Goal: Task Accomplishment & Management: Complete application form

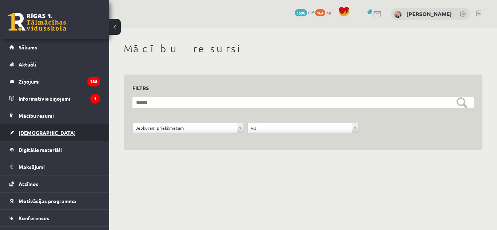
click at [25, 135] on span "[DEMOGRAPHIC_DATA]" at bounding box center [47, 132] width 57 height 7
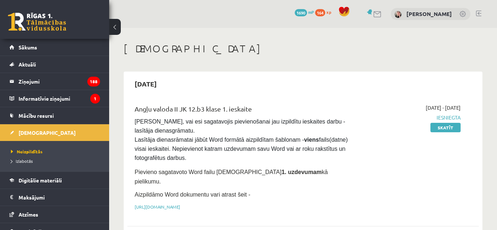
click at [321, 80] on div "2025-09-15" at bounding box center [302, 83] width 351 height 17
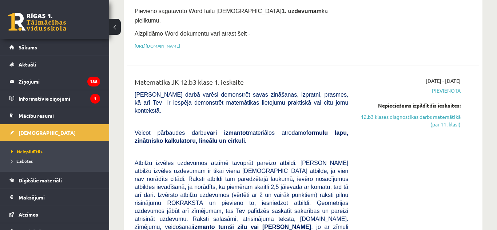
scroll to position [175, 0]
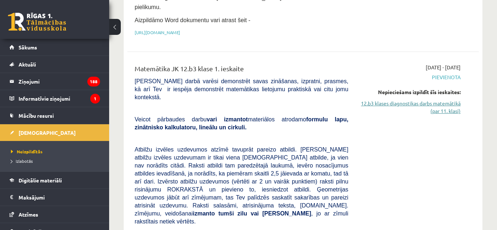
click at [436, 107] on link "12.b3 klases diagnostikas darbs matemātikā (par 11. klasi)" at bounding box center [409, 107] width 101 height 15
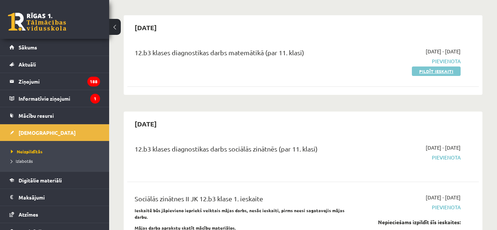
click at [437, 67] on link "Pildīt ieskaiti" at bounding box center [436, 71] width 49 height 9
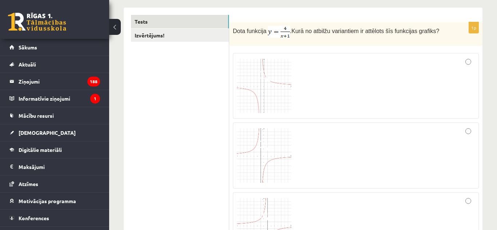
scroll to position [116, 0]
click at [313, 35] on p "Dota funkcija . Kurā no atbilžu variantiem ir attēlots šīs funkcijas grafiks?" at bounding box center [337, 31] width 209 height 12
click at [439, 74] on div at bounding box center [356, 85] width 238 height 58
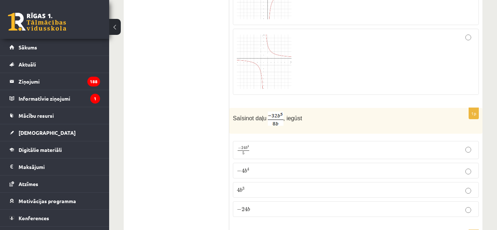
scroll to position [364, 0]
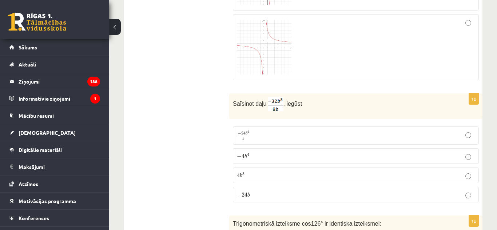
click at [285, 156] on p "− 4 b 4 − 4 b 4" at bounding box center [356, 156] width 238 height 8
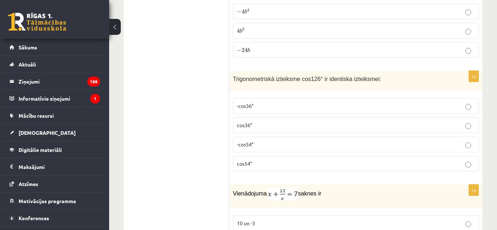
scroll to position [509, 0]
click at [256, 140] on label "-cos54°" at bounding box center [356, 144] width 246 height 16
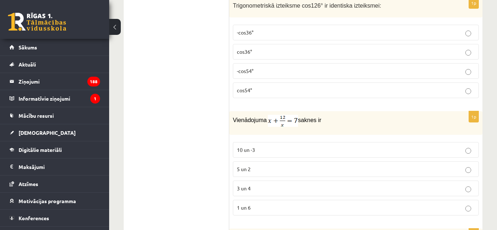
scroll to position [596, 0]
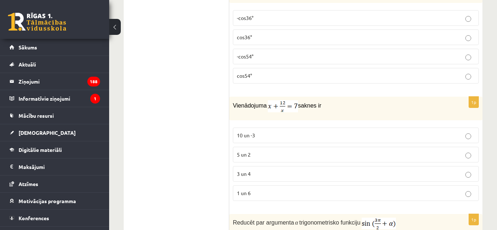
click at [262, 174] on p "3 un 4" at bounding box center [356, 174] width 238 height 8
click at [259, 170] on p "3 un 4" at bounding box center [356, 174] width 238 height 8
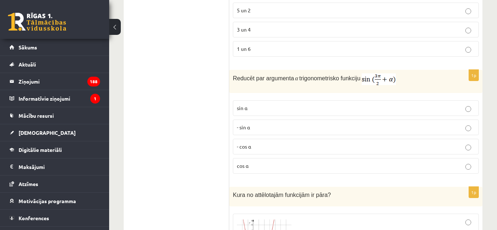
scroll to position [742, 0]
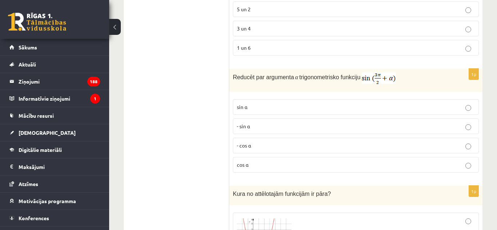
click at [291, 141] on label "- cos ⁡α" at bounding box center [356, 146] width 246 height 16
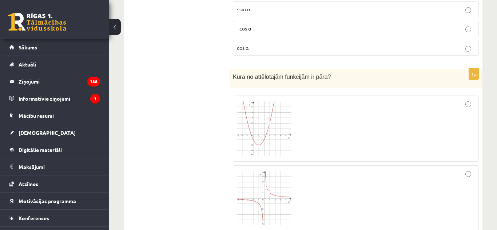
scroll to position [873, 0]
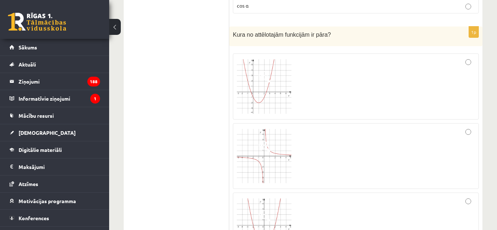
scroll to position [916, 0]
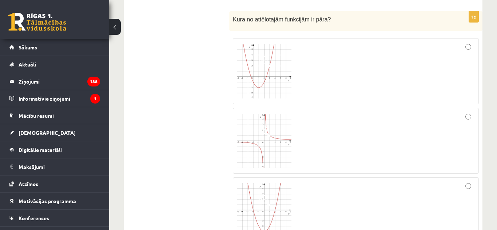
click at [306, 203] on div at bounding box center [356, 209] width 238 height 57
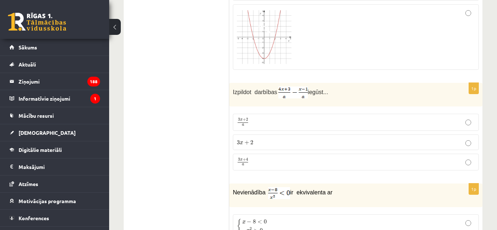
scroll to position [1091, 0]
click at [269, 157] on p "3 x + 4 a 3 x + 4 a" at bounding box center [356, 160] width 238 height 9
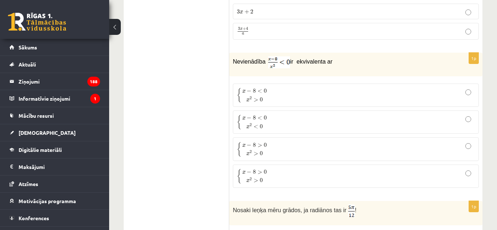
scroll to position [1222, 0]
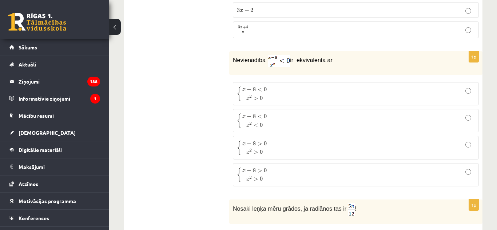
click at [279, 94] on p "{ x − 8 < 0 x 2 > 0 { x − 8 < 0 x 2 > 0" at bounding box center [356, 93] width 238 height 15
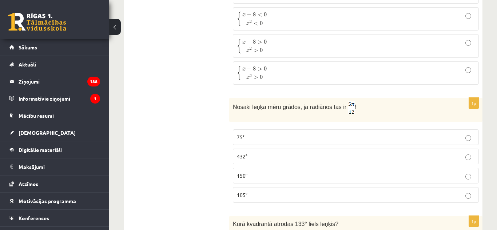
scroll to position [1338, 0]
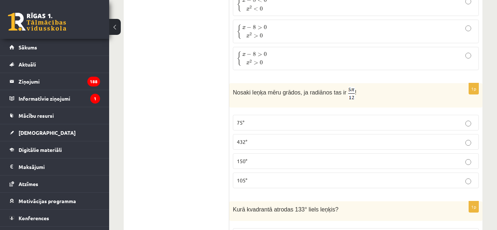
click at [295, 125] on p "75°" at bounding box center [356, 123] width 238 height 8
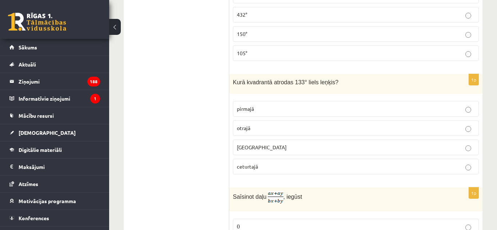
scroll to position [1469, 0]
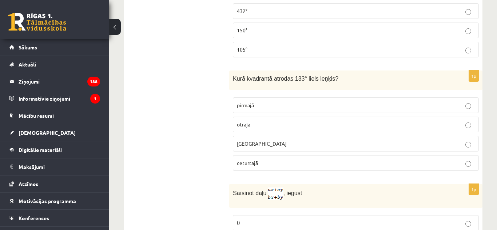
click at [297, 102] on p "pirmajā" at bounding box center [356, 105] width 238 height 8
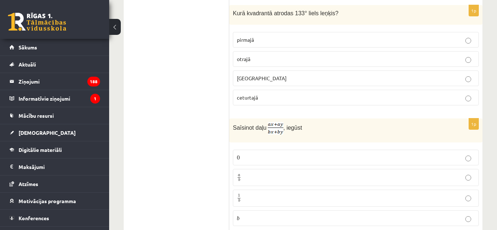
scroll to position [1542, 0]
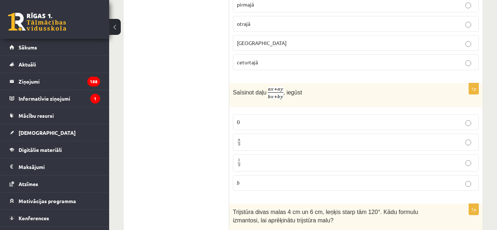
scroll to position [1571, 0]
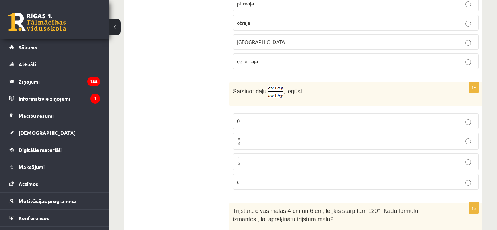
click at [253, 136] on label "a b a b" at bounding box center [356, 141] width 246 height 17
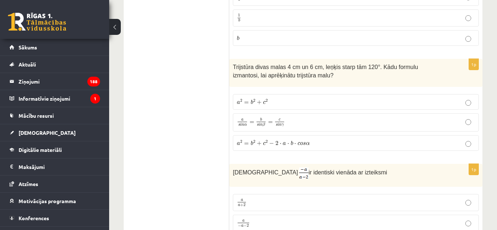
scroll to position [1716, 0]
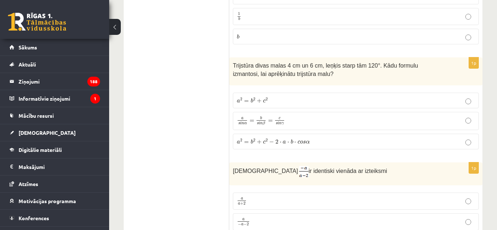
click at [280, 142] on span "⋅" at bounding box center [281, 143] width 2 height 2
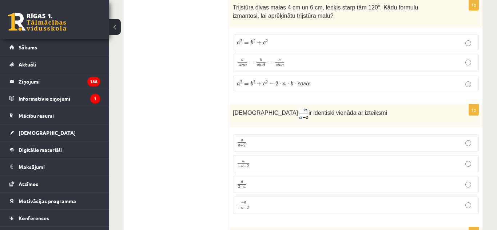
scroll to position [1789, 0]
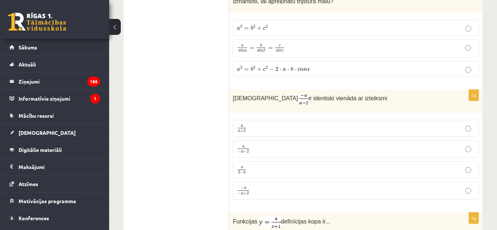
click at [257, 142] on label "a − a − 2 a − a − 2" at bounding box center [356, 149] width 246 height 17
click at [198, 141] on ul "Tests Izvērtējums!" at bounding box center [180, 190] width 98 height 3698
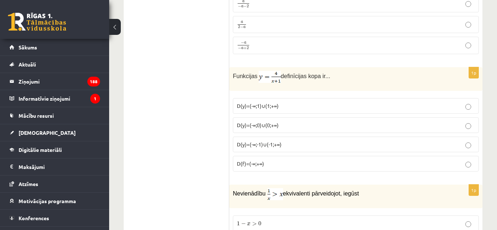
scroll to position [1949, 0]
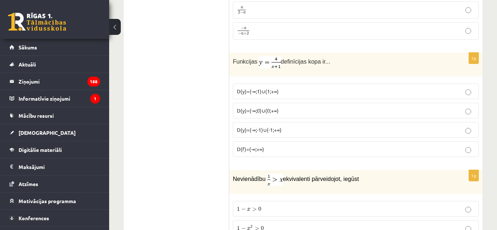
click at [268, 130] on span "D(y)=(-∞;-1)∪(-1;+∞)" at bounding box center [259, 130] width 45 height 7
click at [168, 130] on ul "Tests Izvērtējums!" at bounding box center [180, 30] width 98 height 3698
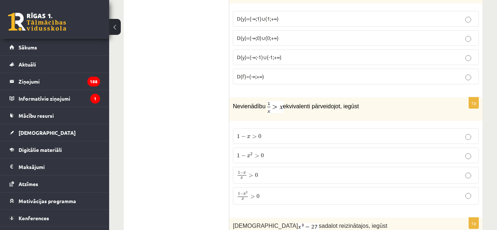
scroll to position [2036, 0]
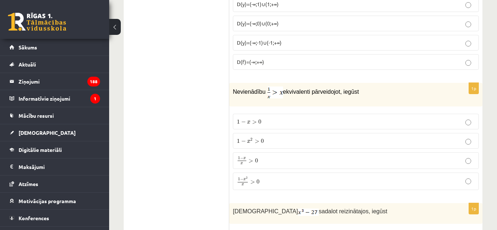
click at [257, 160] on span "0" at bounding box center [256, 161] width 3 height 4
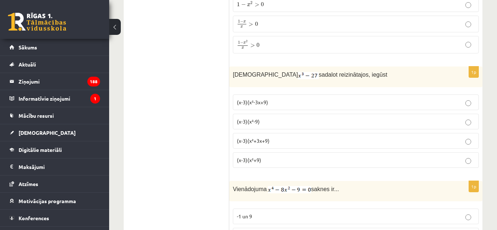
scroll to position [2182, 0]
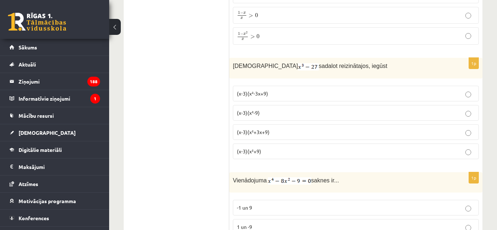
click at [256, 152] on span "(x-3)(x²+9)" at bounding box center [249, 151] width 24 height 7
click at [259, 153] on p "(x-3)(x²+9)" at bounding box center [356, 152] width 238 height 8
click at [271, 90] on p "(x-3)(x²-3x+9)" at bounding box center [356, 94] width 238 height 8
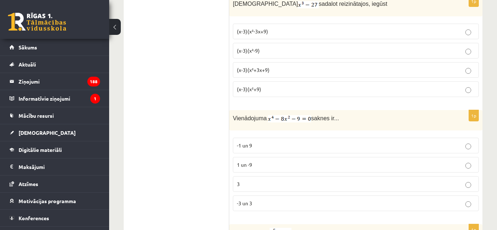
scroll to position [2269, 0]
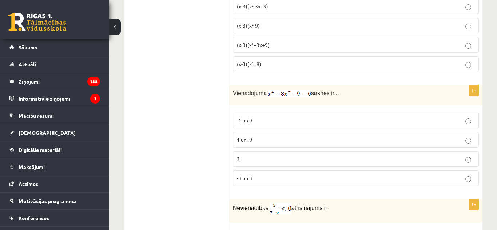
click at [249, 179] on span "-3 un 3" at bounding box center [244, 178] width 15 height 7
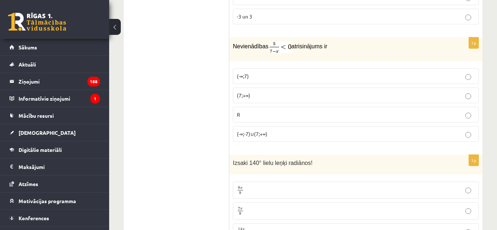
scroll to position [2429, 0]
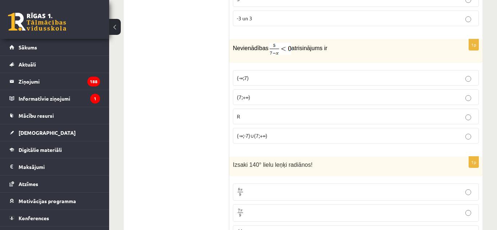
click at [293, 100] on label "(7;+∞)" at bounding box center [356, 97] width 246 height 16
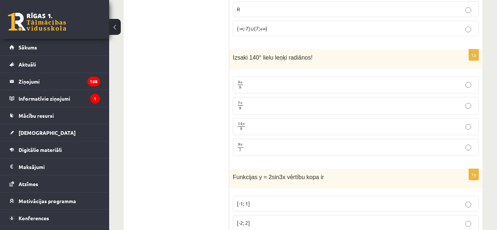
scroll to position [2543, 0]
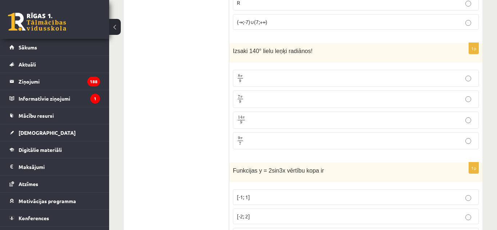
click at [263, 95] on p "7 π 9 7 π 9" at bounding box center [356, 99] width 238 height 9
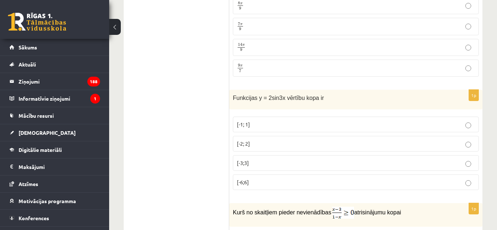
scroll to position [2630, 0]
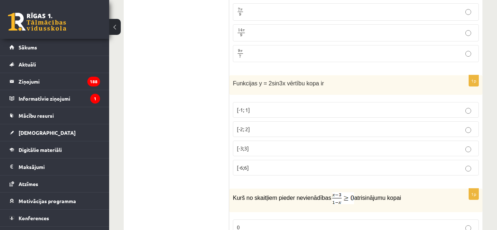
click at [260, 127] on p "[-2; 2]" at bounding box center [356, 129] width 238 height 8
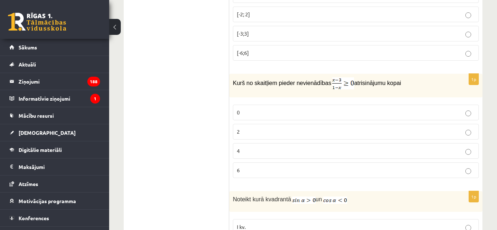
scroll to position [2747, 0]
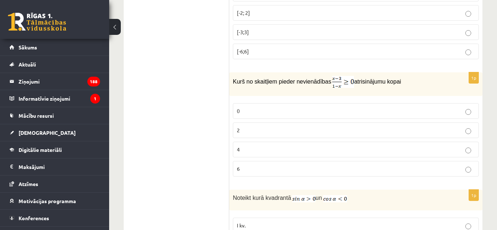
click at [249, 127] on p "2" at bounding box center [356, 131] width 238 height 8
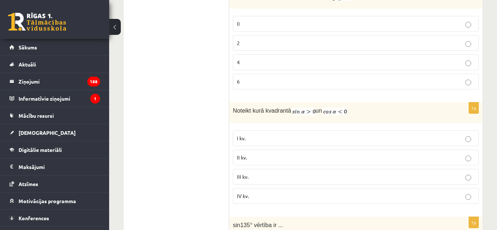
scroll to position [2849, 0]
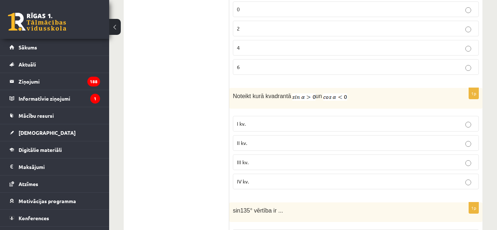
click at [238, 141] on span "II kv." at bounding box center [242, 143] width 10 height 7
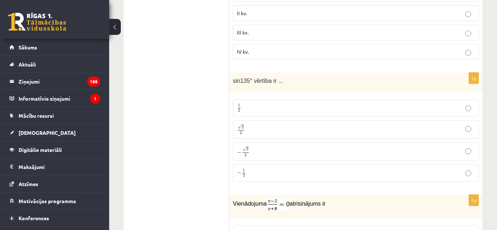
scroll to position [2979, 0]
click at [248, 127] on p "√ 2 2 2 2" at bounding box center [356, 128] width 238 height 11
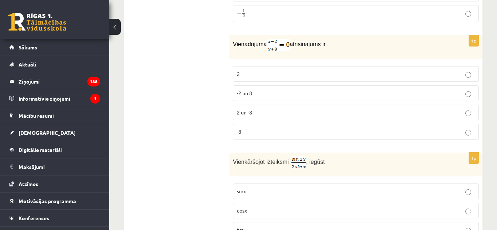
scroll to position [3139, 0]
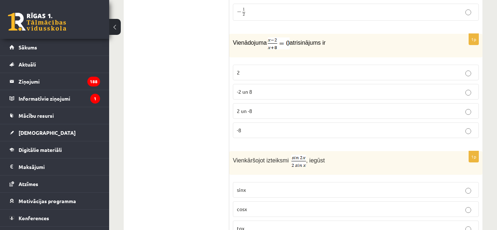
click at [259, 78] on label "2" at bounding box center [356, 73] width 246 height 16
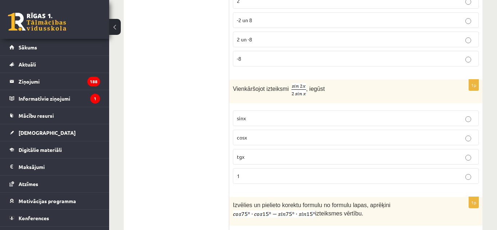
scroll to position [3212, 0]
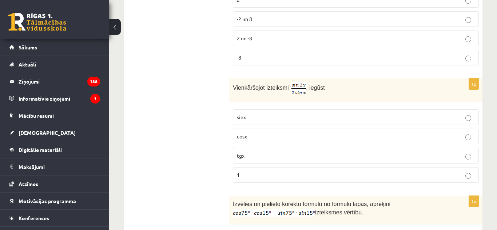
click at [241, 133] on span "cosx" at bounding box center [242, 136] width 10 height 7
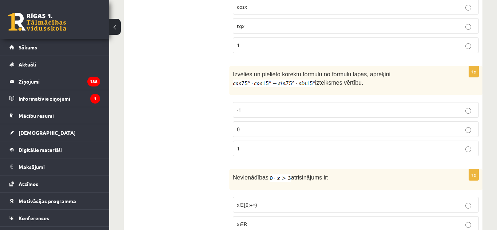
scroll to position [3343, 0]
click at [254, 133] on label "0" at bounding box center [356, 128] width 246 height 16
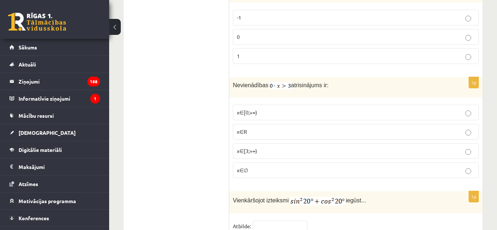
scroll to position [3445, 0]
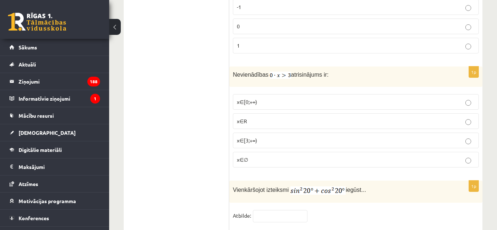
click at [324, 156] on p "x∈∅" at bounding box center [356, 160] width 238 height 8
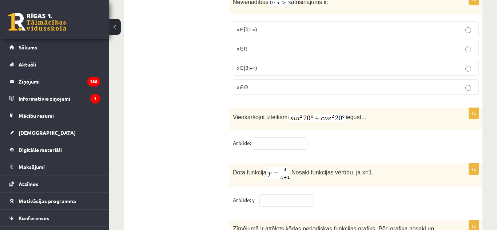
scroll to position [3532, 0]
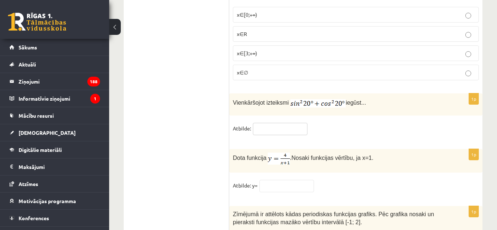
click at [280, 127] on input "text" at bounding box center [280, 129] width 55 height 12
type input "*"
click at [295, 180] on input "text" at bounding box center [286, 186] width 55 height 12
type input "*"
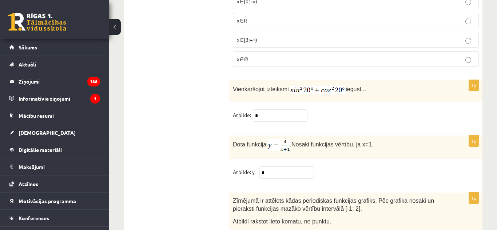
scroll to position [3547, 0]
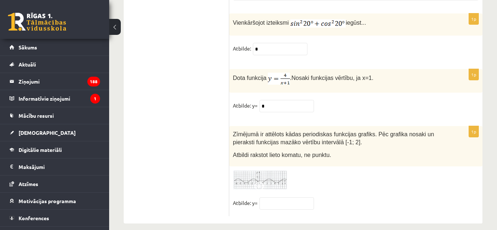
scroll to position [3619, 0]
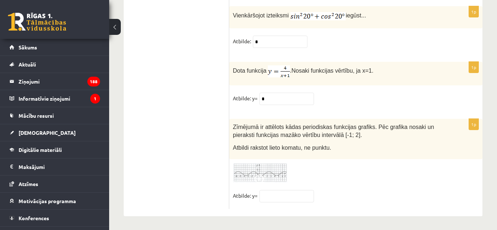
click at [250, 170] on img at bounding box center [260, 173] width 55 height 20
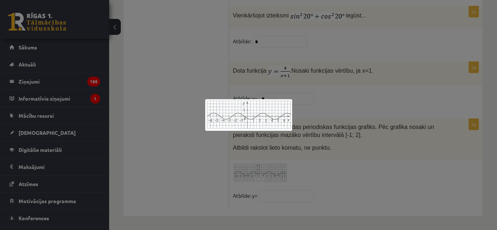
click at [279, 159] on div at bounding box center [248, 115] width 497 height 230
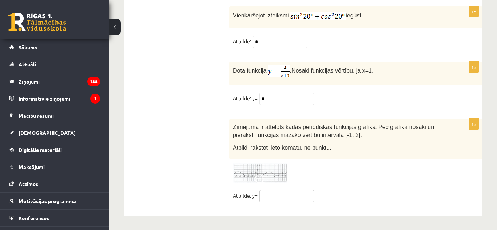
click at [280, 191] on input "text" at bounding box center [286, 196] width 55 height 12
type input "**"
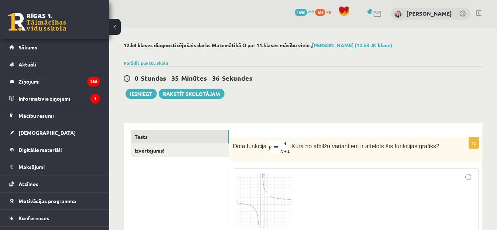
scroll to position [0, 0]
click at [189, 152] on link "Izvērtējums!" at bounding box center [180, 150] width 98 height 13
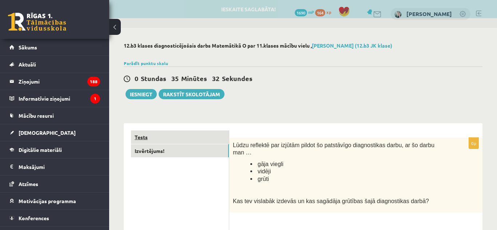
click at [187, 141] on link "Tests" at bounding box center [180, 137] width 98 height 13
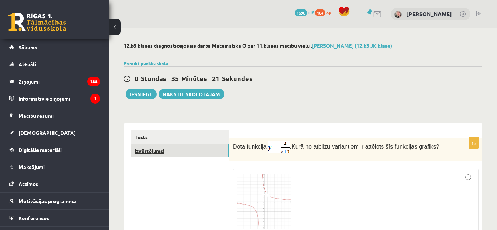
click at [139, 150] on link "Izvērtējums!" at bounding box center [180, 150] width 98 height 13
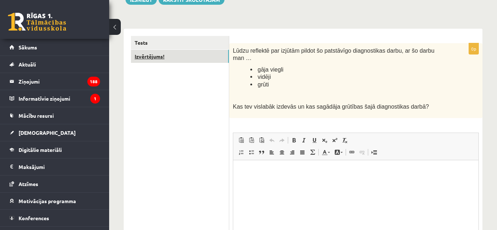
scroll to position [87, 0]
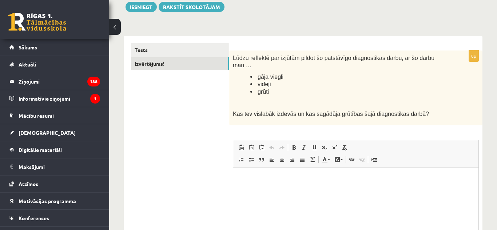
click at [251, 182] on html at bounding box center [355, 178] width 245 height 22
click at [229, 173] on div "0p Lūdzu reflektē par izjūtām pildot šo patstāvīgo diagnostikas darbu, ar šo da…" at bounding box center [355, 171] width 253 height 241
click at [162, 57] on link "Izvērtējums!" at bounding box center [180, 63] width 98 height 13
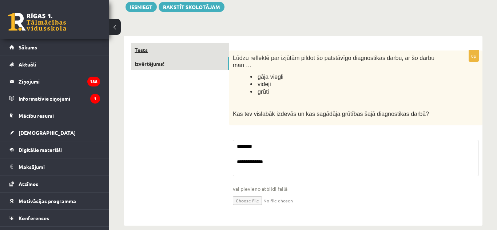
click at [168, 53] on link "Tests" at bounding box center [180, 49] width 98 height 13
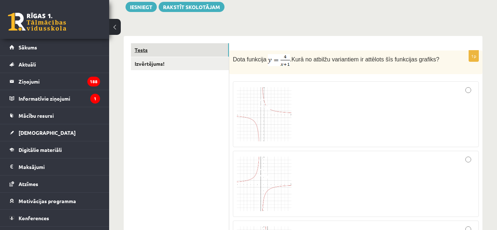
scroll to position [73, 0]
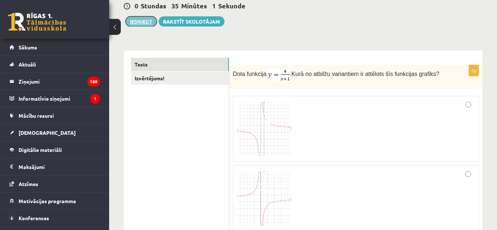
click at [149, 24] on button "Iesniegt" at bounding box center [140, 21] width 31 height 10
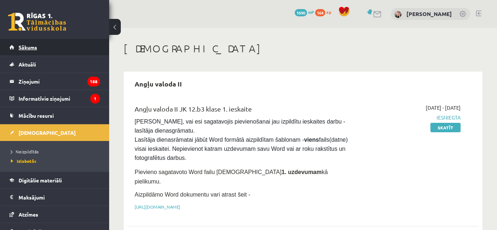
click at [58, 45] on link "Sākums" at bounding box center [54, 47] width 91 height 17
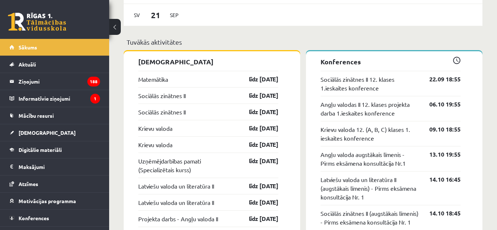
scroll to position [596, 0]
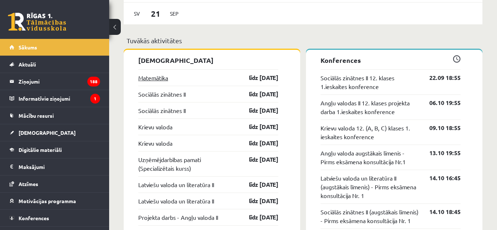
click at [165, 79] on link "Matemātika" at bounding box center [153, 77] width 30 height 9
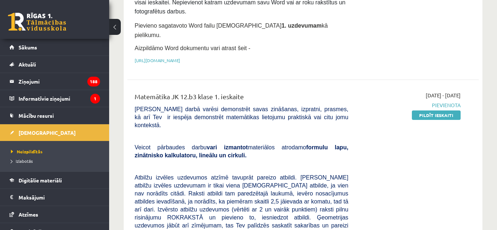
scroll to position [145, 0]
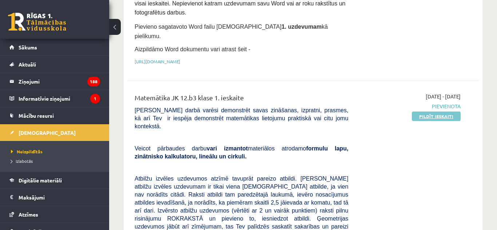
click at [432, 112] on link "Pildīt ieskaiti" at bounding box center [436, 116] width 49 height 9
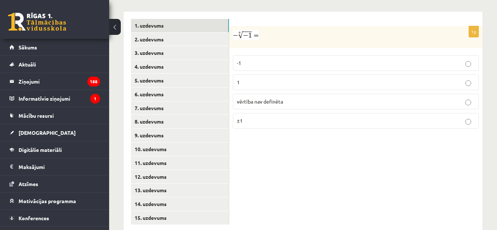
scroll to position [329, 0]
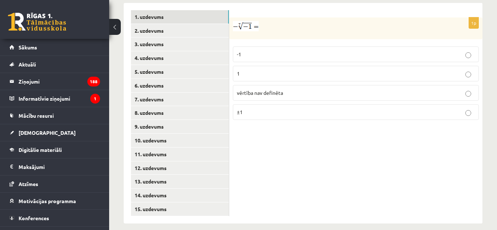
click at [316, 70] on p "1" at bounding box center [356, 74] width 238 height 8
click at [191, 24] on link "2. uzdevums" at bounding box center [180, 30] width 98 height 13
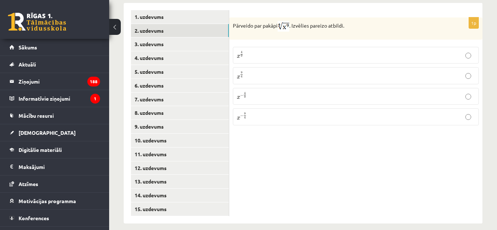
click at [263, 71] on p "x 9 4 x 9 4" at bounding box center [356, 75] width 238 height 9
click at [169, 37] on link "3. uzdevums" at bounding box center [180, 43] width 98 height 13
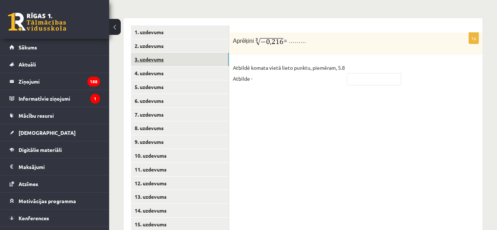
scroll to position [300, 0]
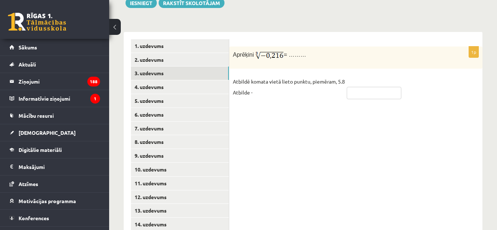
click at [364, 88] on input "text" at bounding box center [374, 93] width 55 height 12
type input "*"
type input "****"
click at [357, 127] on div "1p Aprēķini = ……… Atbildē komata vietā lieto punktu, piemēram, 5.8 Atbilde - **…" at bounding box center [355, 142] width 253 height 221
click at [189, 80] on link "4. uzdevums" at bounding box center [180, 86] width 98 height 13
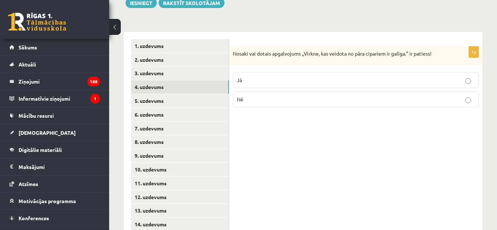
click at [280, 99] on label "Nē" at bounding box center [356, 100] width 246 height 16
click at [192, 96] on link "5. uzdevums" at bounding box center [180, 100] width 98 height 13
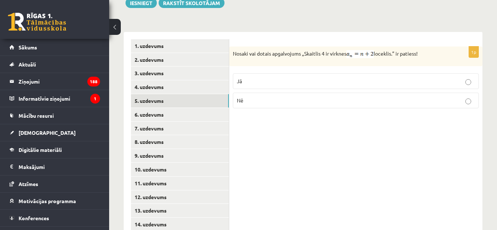
click at [254, 77] on p "Jā" at bounding box center [356, 81] width 238 height 8
click at [203, 109] on link "6. uzdevums" at bounding box center [180, 114] width 98 height 13
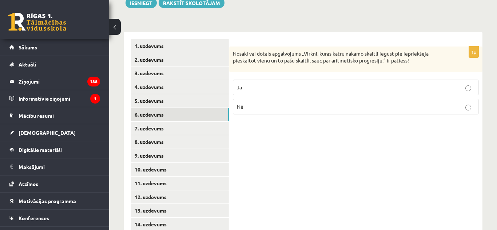
click at [289, 84] on p "Jā" at bounding box center [356, 88] width 238 height 8
click at [219, 122] on link "7. uzdevums" at bounding box center [180, 128] width 98 height 13
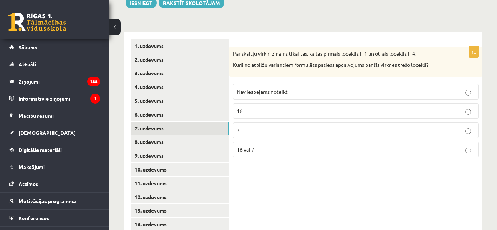
click at [272, 88] on span "Nav iespējams noteikt" at bounding box center [262, 91] width 51 height 7
click at [171, 135] on link "8. uzdevums" at bounding box center [180, 141] width 98 height 13
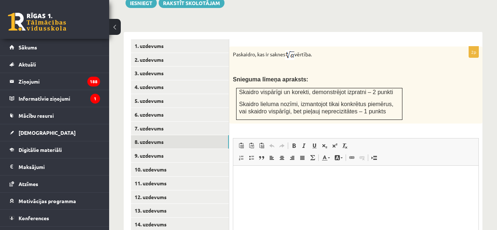
scroll to position [0, 0]
click at [418, 103] on div "Paskaidro, kas ir saknes vērtība. Snieguma līmeņa apraksts: Skaidro vispārīgi u…" at bounding box center [355, 85] width 253 height 77
click at [420, 104] on div "Paskaidro, kas ir saknes vērtība. Snieguma līmeņa apraksts: Skaidro vispārīgi u…" at bounding box center [355, 85] width 253 height 77
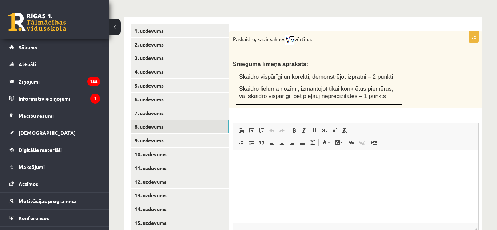
scroll to position [314, 0]
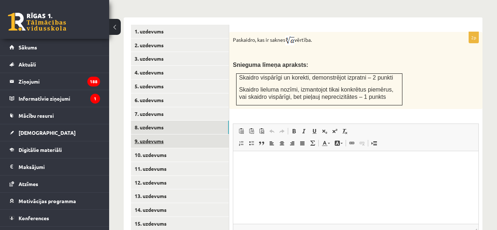
click at [223, 135] on link "9. uzdevums" at bounding box center [180, 141] width 98 height 13
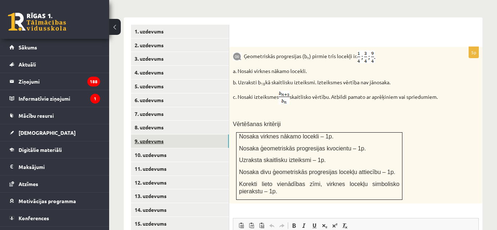
scroll to position [0, 0]
click at [167, 148] on link "10. uzdevums" at bounding box center [180, 154] width 98 height 13
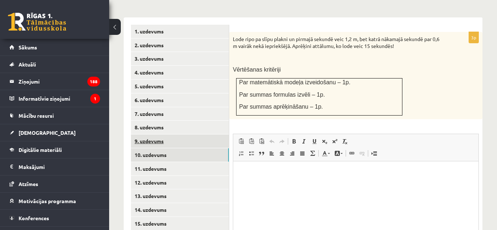
click at [167, 135] on link "9. uzdevums" at bounding box center [180, 141] width 98 height 13
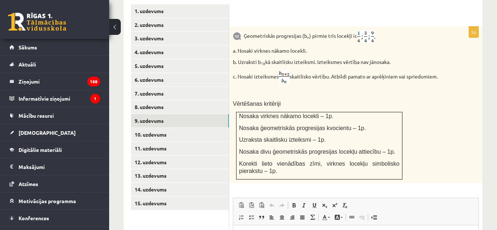
scroll to position [314, 0]
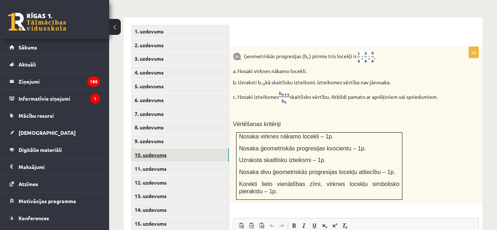
click at [208, 148] on link "10. uzdevums" at bounding box center [180, 154] width 98 height 13
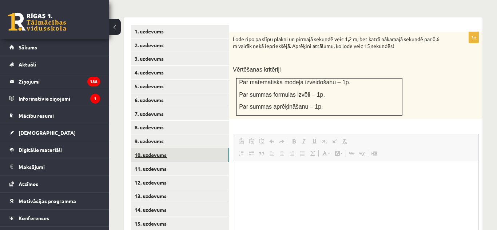
scroll to position [0, 0]
click at [208, 148] on link "10. uzdevums" at bounding box center [180, 154] width 98 height 13
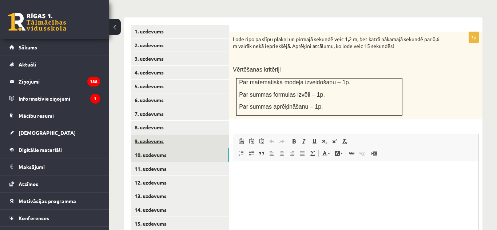
click at [208, 137] on link "9. uzdevums" at bounding box center [180, 141] width 98 height 13
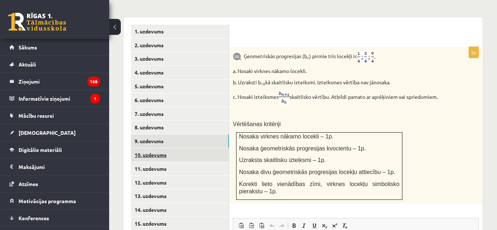
click at [204, 153] on link "10. uzdevums" at bounding box center [180, 154] width 98 height 13
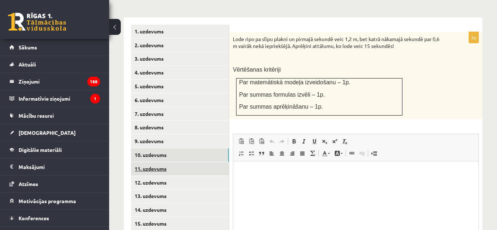
click at [205, 162] on link "11. uzdevums" at bounding box center [180, 168] width 98 height 13
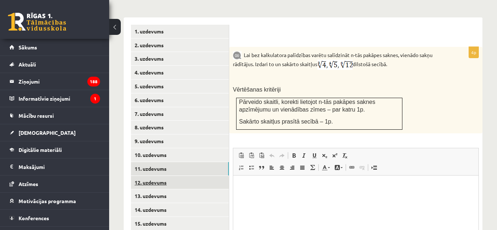
click at [185, 176] on link "12. uzdevums" at bounding box center [180, 182] width 98 height 13
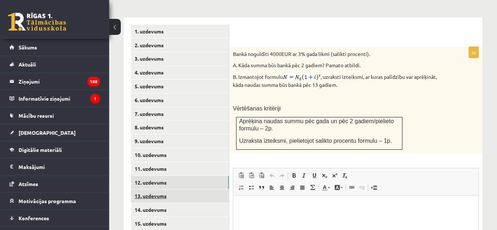
click at [187, 190] on link "13. uzdevums" at bounding box center [180, 195] width 98 height 13
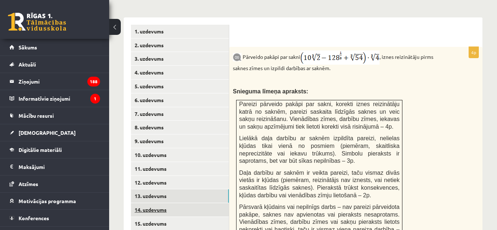
click at [186, 205] on link "14. uzdevums" at bounding box center [180, 209] width 98 height 13
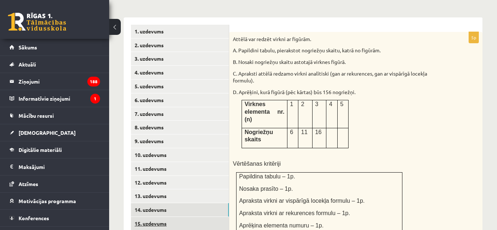
click at [188, 217] on link "15. uzdevums" at bounding box center [180, 223] width 98 height 13
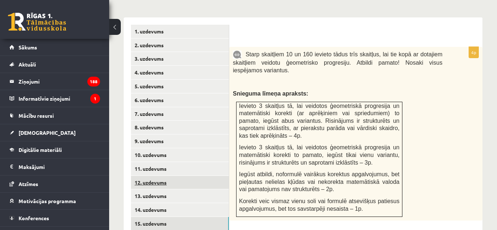
click at [197, 176] on link "12. uzdevums" at bounding box center [180, 182] width 98 height 13
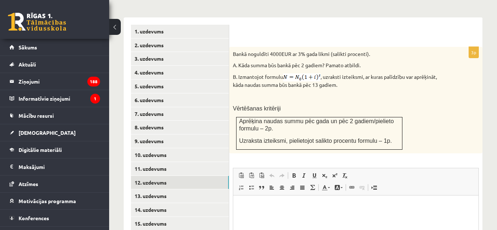
click at [418, 51] on p "Bankā noguldīti 4000EUR ar 3% gada likmi (salikti procenti)." at bounding box center [337, 54] width 209 height 7
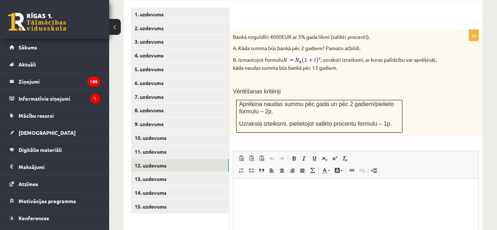
scroll to position [343, 0]
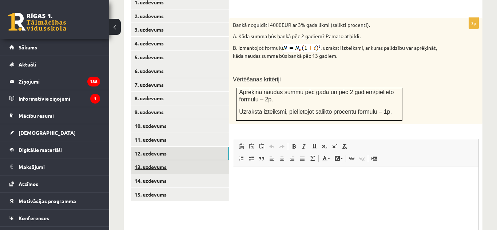
click at [173, 161] on link "13. uzdevums" at bounding box center [180, 166] width 98 height 13
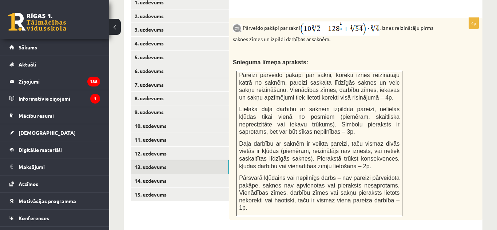
scroll to position [0, 0]
click at [179, 177] on link "14. uzdevums" at bounding box center [180, 180] width 98 height 13
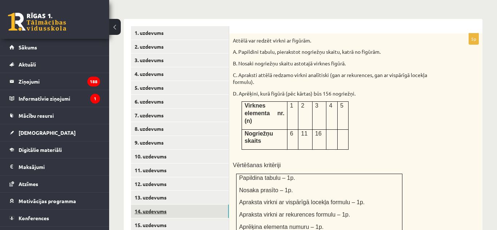
scroll to position [314, 0]
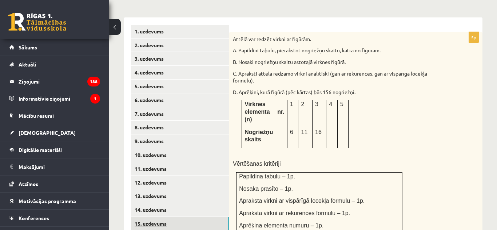
click at [217, 217] on link "15. uzdevums" at bounding box center [180, 223] width 98 height 13
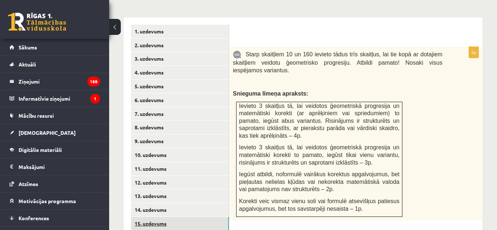
scroll to position [0, 0]
click at [466, 139] on div "Starp skaitļiem 10 un 160 ievieto tādus trīs skaitļus, lai tie kopā ar dotajiem…" at bounding box center [355, 134] width 253 height 174
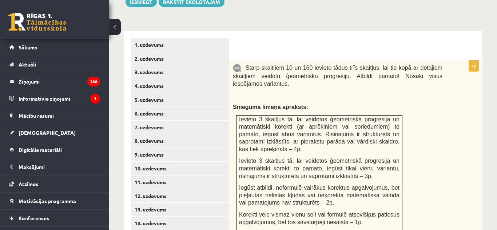
scroll to position [314, 0]
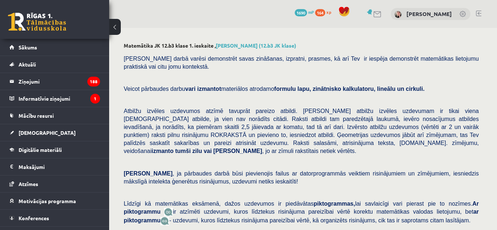
scroll to position [314, 0]
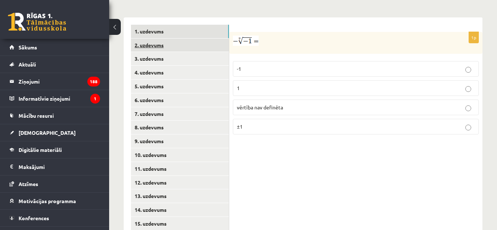
click at [153, 39] on link "2. uzdevums" at bounding box center [180, 45] width 98 height 13
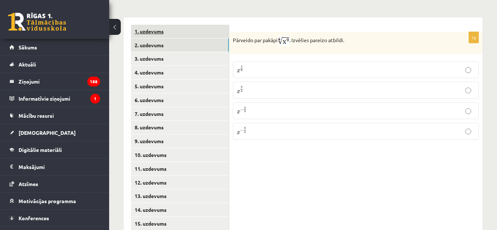
click at [155, 28] on link "1. uzdevums" at bounding box center [180, 31] width 98 height 13
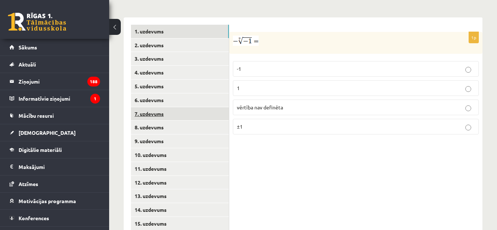
click at [163, 112] on link "7. uzdevums" at bounding box center [180, 113] width 98 height 13
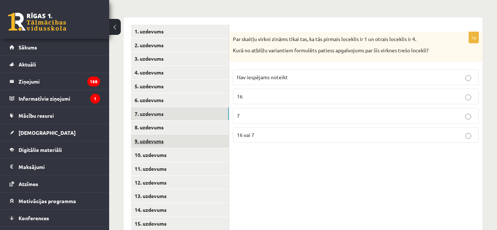
click at [159, 135] on link "9. uzdevums" at bounding box center [180, 141] width 98 height 13
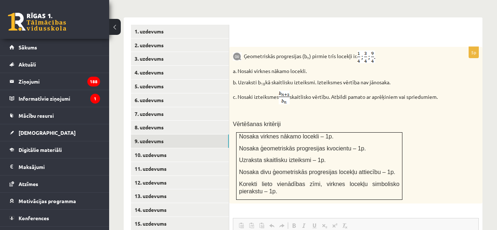
scroll to position [0, 0]
click at [383, 17] on div "5p Ģeometriskās progresijas (b n ) pirmie trīs locekļi ir . a. Nosaki virknes n…" at bounding box center [355, 196] width 253 height 359
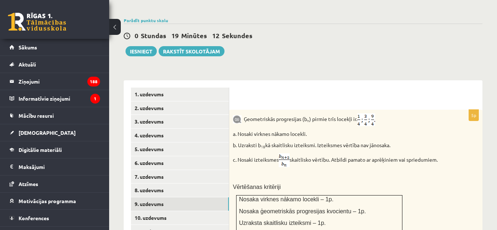
scroll to position [212, 0]
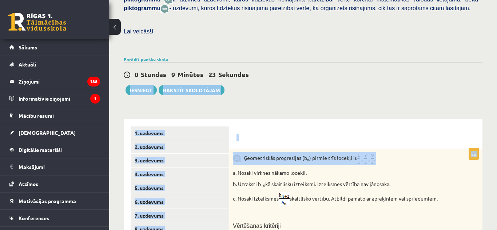
drag, startPoint x: 391, startPoint y: 153, endPoint x: 394, endPoint y: 65, distance: 88.1
click at [394, 65] on div "Matemātika JK 12.b3 klase 1. ieskaite , Beāte Poļaka (12.b3 JK klase) Pārbaudes…" at bounding box center [303, 154] width 388 height 677
click at [404, 76] on div "0 Stundas 9 Minūtes 22 Sekundes Ieskaite saglabāta! Iesniegt Rakstīt skolotājam" at bounding box center [303, 79] width 359 height 33
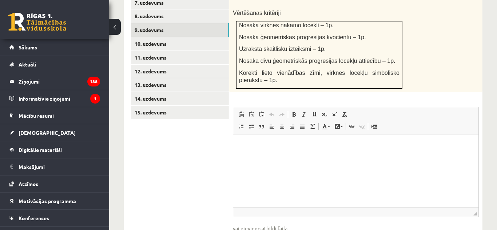
scroll to position [469, 0]
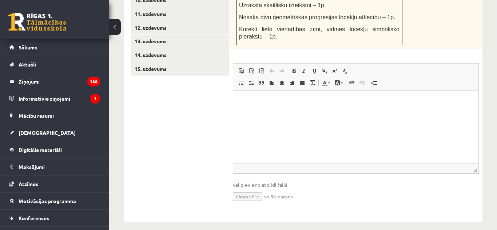
click at [255, 191] on input "file" at bounding box center [356, 196] width 246 height 15
type input "**********"
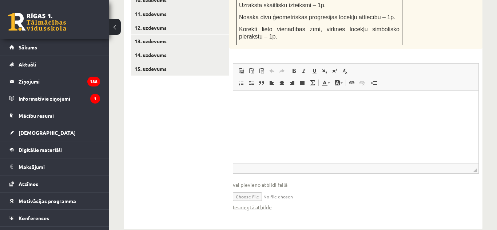
click at [289, 189] on input "file" at bounding box center [356, 196] width 246 height 15
click at [205, 168] on ul "1. uzdevums 2. uzdevums 3. uzdevums 4. uzdevums 5. uzdevums 6. uzdevums 7. uzde…" at bounding box center [180, 46] width 98 height 352
drag, startPoint x: 205, startPoint y: 169, endPoint x: 200, endPoint y: 236, distance: 67.1
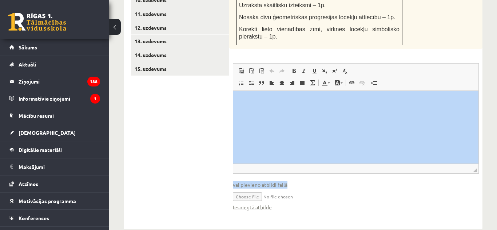
drag, startPoint x: 314, startPoint y: 41, endPoint x: 293, endPoint y: 181, distance: 140.8
click at [293, 181] on div "5p Ģeometriskās progresijas (b n ) pirmie trīs locekļi ir . a. Nosaki virknes n…" at bounding box center [355, 57] width 253 height 330
click at [200, 139] on ul "1. uzdevums 2. uzdevums 3. uzdevums 4. uzdevums 5. uzdevums 6. uzdevums 7. uzde…" at bounding box center [180, 46] width 98 height 352
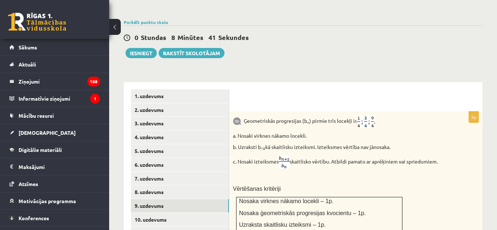
scroll to position [251, 0]
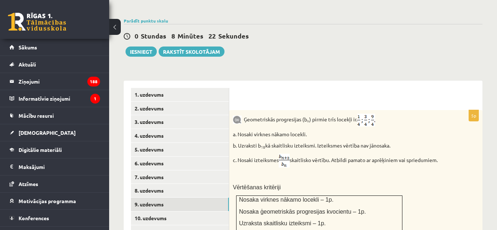
drag, startPoint x: 289, startPoint y: 62, endPoint x: 290, endPoint y: 92, distance: 29.8
click at [290, 92] on div "Matemātika JK 12.b3 klase 1. ieskaite , Beāte Poļaka (12.b3 JK klase) Pārbaudes…" at bounding box center [303, 119] width 388 height 685
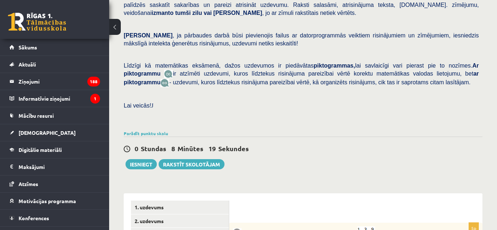
scroll to position [135, 0]
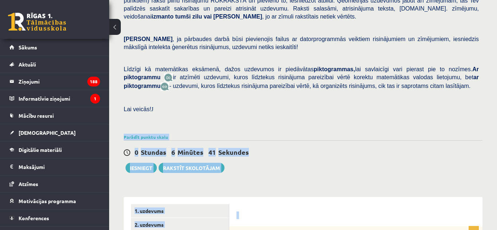
drag, startPoint x: 289, startPoint y: 173, endPoint x: 308, endPoint y: 106, distance: 69.5
click at [308, 106] on div "Pārbaudes darbā varēsi demonstrēt savas zināšanas, izpratni, prasmes, kā arī Te…" at bounding box center [303, 24] width 359 height 216
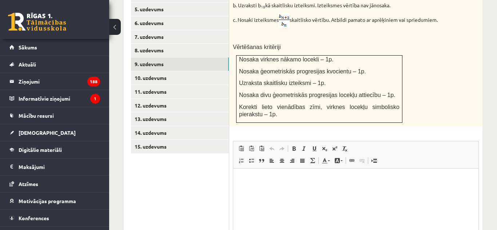
scroll to position [477, 0]
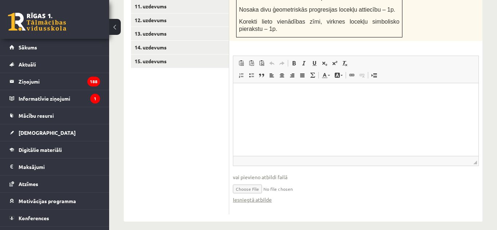
click at [465, 37] on div "5p Ģeometriskās progresijas (b n ) pirmie trīs locekļi ir . a. Nosaki virknes n…" at bounding box center [355, 49] width 253 height 330
click at [443, 196] on div "Iesniegtā atbilde" at bounding box center [356, 200] width 246 height 8
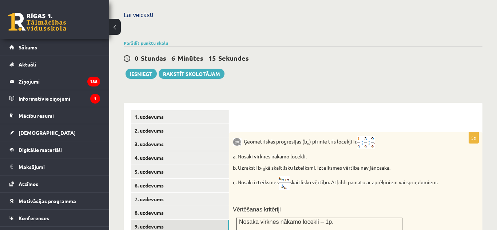
scroll to position [215, 0]
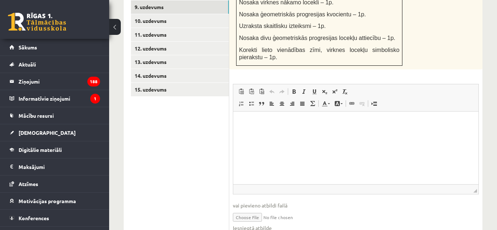
scroll to position [462, 0]
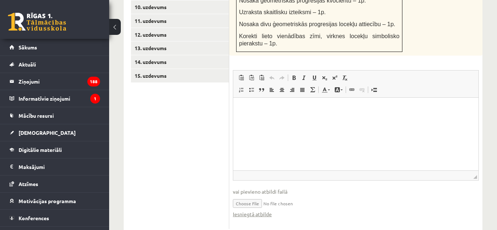
click at [241, 200] on input "file" at bounding box center [356, 203] width 246 height 15
type input "**********"
click at [203, 4] on link "10. uzdevums" at bounding box center [180, 6] width 98 height 13
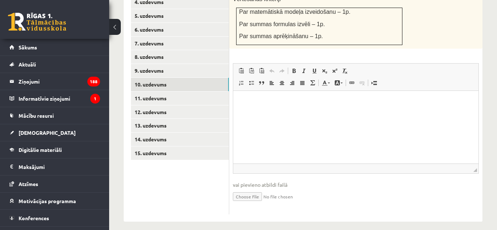
scroll to position [0, 0]
click at [254, 189] on input "file" at bounding box center [356, 196] width 246 height 15
type input "**********"
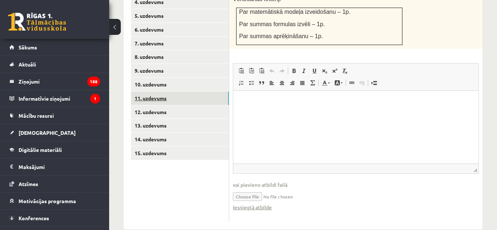
click at [204, 92] on link "11. uzdevums" at bounding box center [180, 98] width 98 height 13
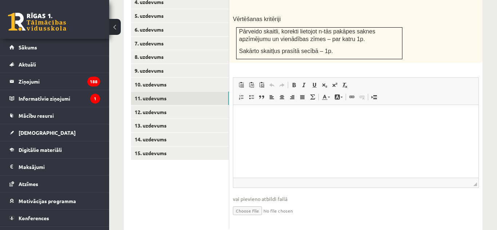
click at [243, 203] on input "file" at bounding box center [356, 210] width 246 height 15
type input "**********"
click at [170, 105] on link "12. uzdevums" at bounding box center [180, 111] width 98 height 13
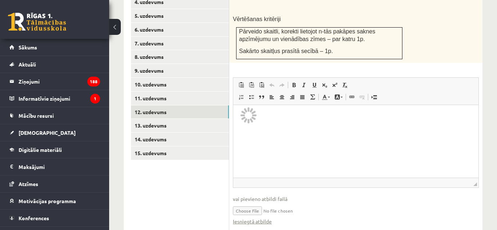
scroll to position [345, 0]
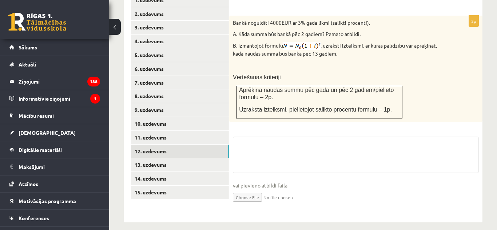
click at [254, 189] on input "file" at bounding box center [356, 196] width 246 height 15
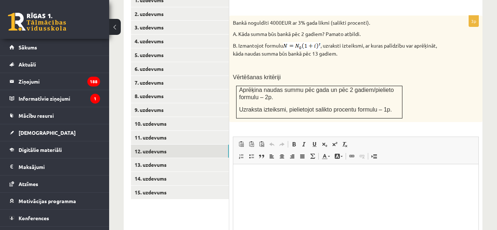
scroll to position [0, 0]
type input "**********"
click at [217, 160] on link "13. uzdevums" at bounding box center [180, 164] width 98 height 13
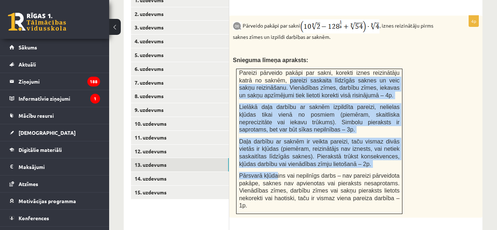
drag, startPoint x: 275, startPoint y: 170, endPoint x: 260, endPoint y: 74, distance: 96.7
click at [260, 74] on td "Pareizi pārveido pakāpi par sakni, korekti iznes reizinātāju katrā no saknēm, p…" at bounding box center [319, 141] width 166 height 145
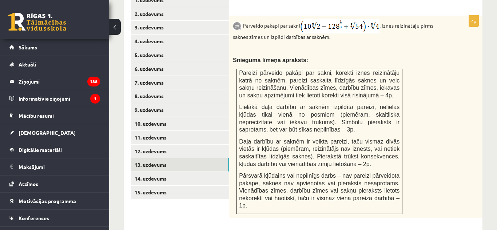
click at [446, 137] on div "Pārveido pakāpi par sakni , iznes reizinātāju pirms saknes zīmes un izpildi dar…" at bounding box center [355, 117] width 253 height 202
drag, startPoint x: 446, startPoint y: 137, endPoint x: 431, endPoint y: 35, distance: 103.3
click at [431, 35] on div "Pārveido pakāpi par sakni , iznes reizinātāju pirms saknes zīmes un izpildi dar…" at bounding box center [355, 117] width 253 height 202
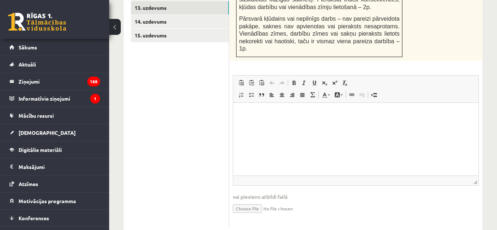
scroll to position [509, 0]
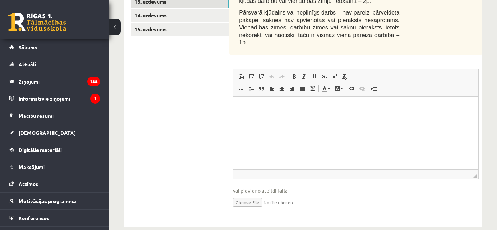
click at [251, 195] on input "file" at bounding box center [356, 202] width 246 height 15
type input "**********"
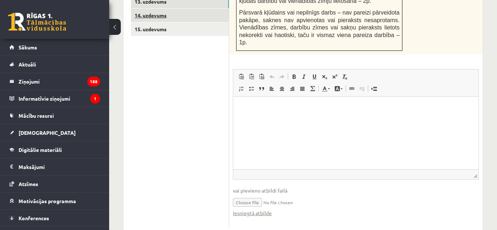
click at [184, 9] on link "14. uzdevums" at bounding box center [180, 15] width 98 height 13
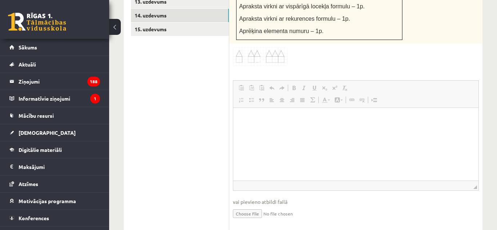
scroll to position [0, 0]
click at [253, 206] on input "file" at bounding box center [356, 213] width 246 height 15
type input "**********"
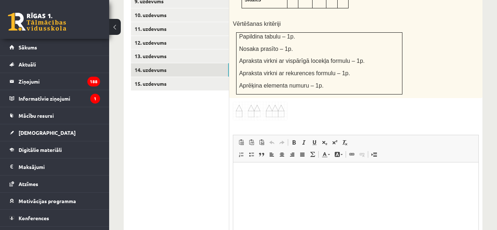
scroll to position [490, 0]
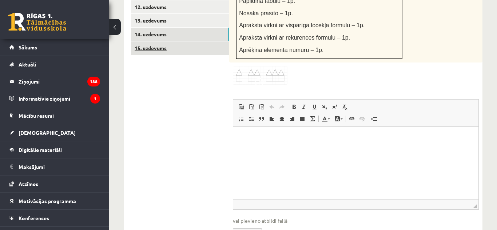
click at [140, 41] on link "15. uzdevums" at bounding box center [180, 47] width 98 height 13
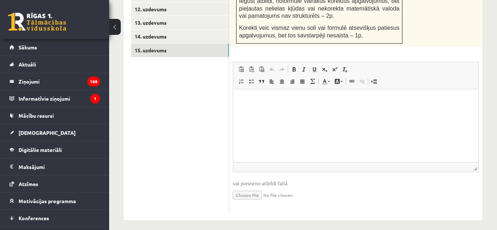
scroll to position [0, 0]
click at [249, 196] on input "file" at bounding box center [356, 194] width 246 height 15
type input "**********"
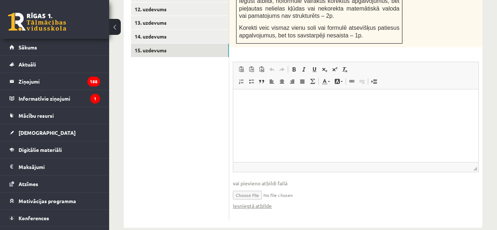
drag, startPoint x: 175, startPoint y: 86, endPoint x: 182, endPoint y: 114, distance: 28.8
click at [182, 114] on ul "1. uzdevums 2. uzdevums 3. uzdevums 4. uzdevums 5. uzdevums 6. uzdevums 7. uzde…" at bounding box center [180, 35] width 98 height 369
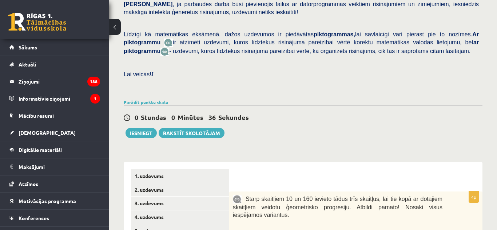
scroll to position [168, 0]
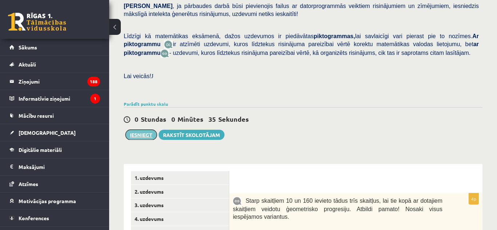
click at [149, 130] on button "Iesniegt" at bounding box center [140, 135] width 31 height 10
